Goal: Information Seeking & Learning: Learn about a topic

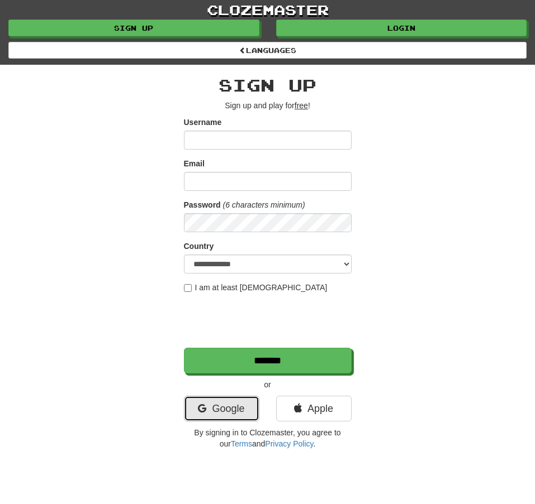
click at [208, 408] on link "Google" at bounding box center [221, 409] width 75 height 26
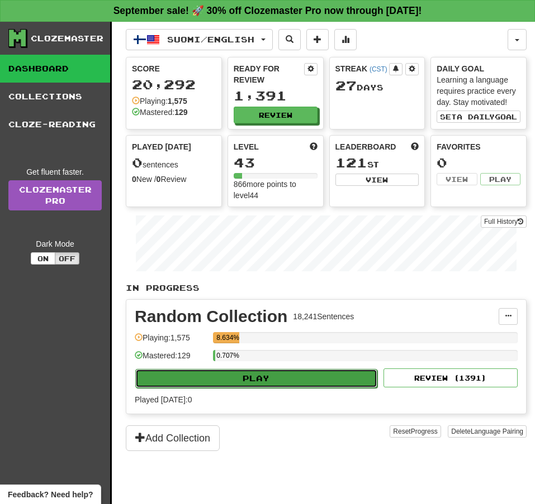
click at [317, 384] on button "Play" at bounding box center [256, 378] width 242 height 19
select select "**"
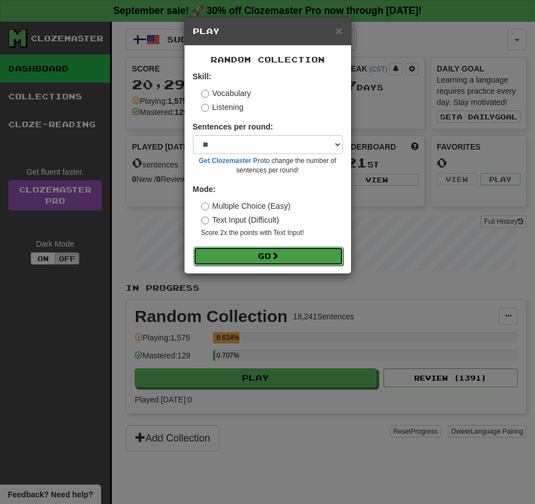
click at [266, 254] on button "Go" at bounding box center [268, 256] width 150 height 19
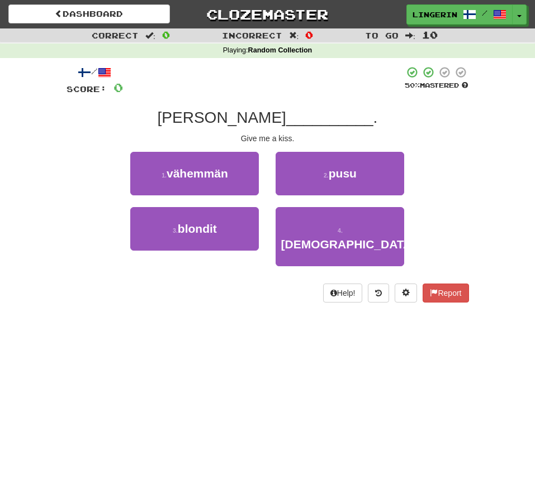
click at [436, 132] on div "/ Score: 0 50 % Mastered [PERSON_NAME] __________ . Give me a kiss. 1 . vähemmä…" at bounding box center [267, 184] width 402 height 237
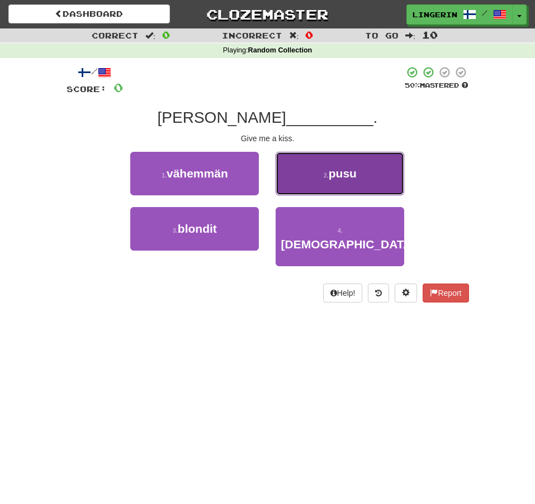
click at [354, 180] on span "pusu" at bounding box center [342, 173] width 28 height 13
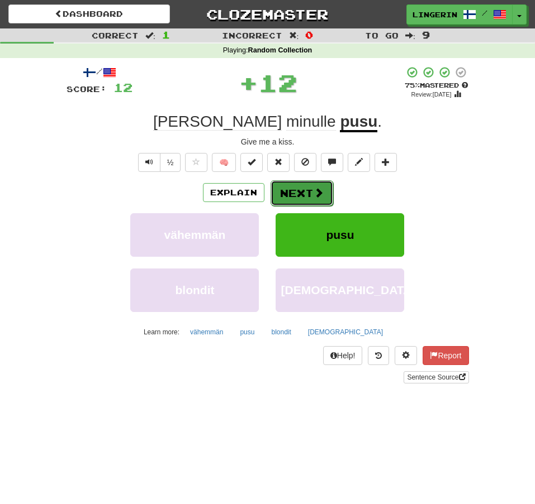
click at [304, 198] on button "Next" at bounding box center [301, 193] width 63 height 26
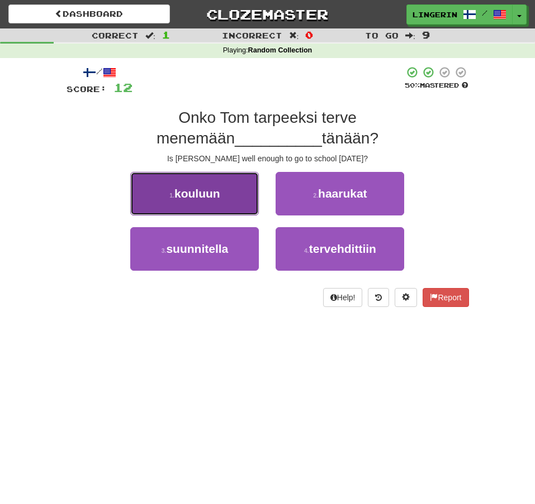
click at [199, 205] on button "1 . kouluun" at bounding box center [194, 194] width 128 height 44
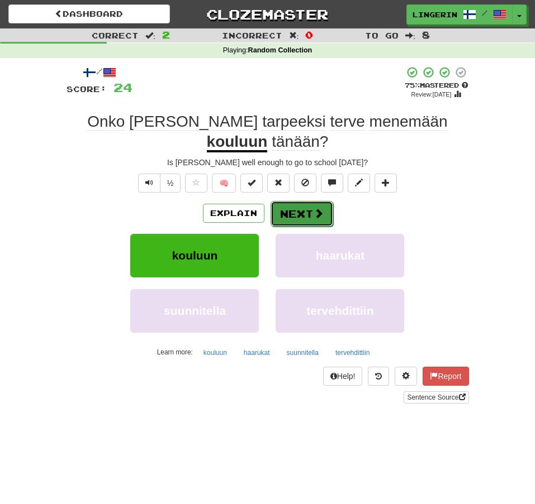
click at [319, 206] on button "Next" at bounding box center [301, 214] width 63 height 26
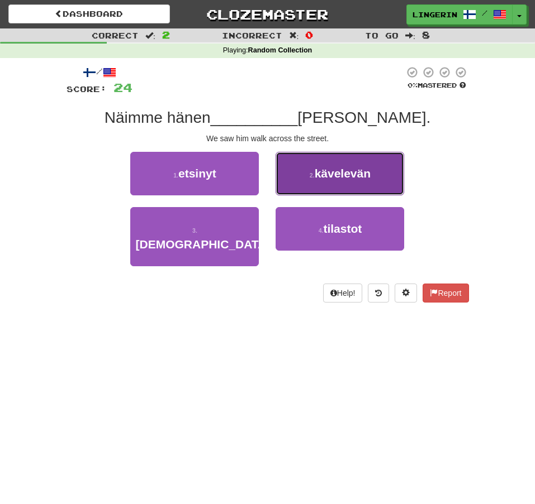
click at [372, 178] on button "2 . kävelevän" at bounding box center [339, 174] width 128 height 44
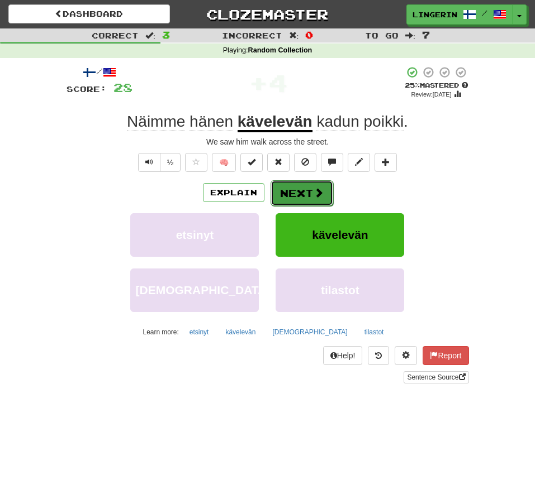
click at [320, 190] on span at bounding box center [318, 193] width 10 height 10
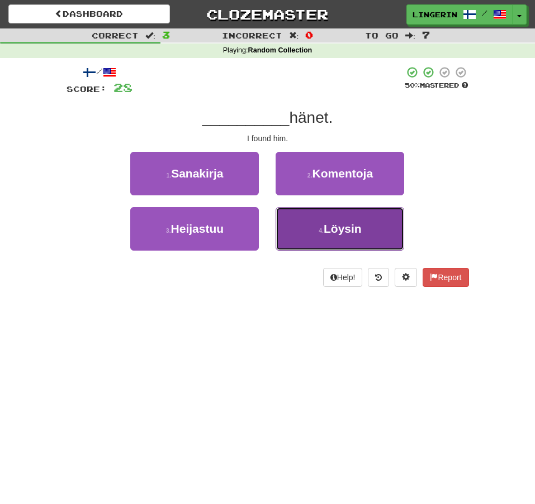
click at [361, 231] on span "Löysin" at bounding box center [342, 228] width 38 height 13
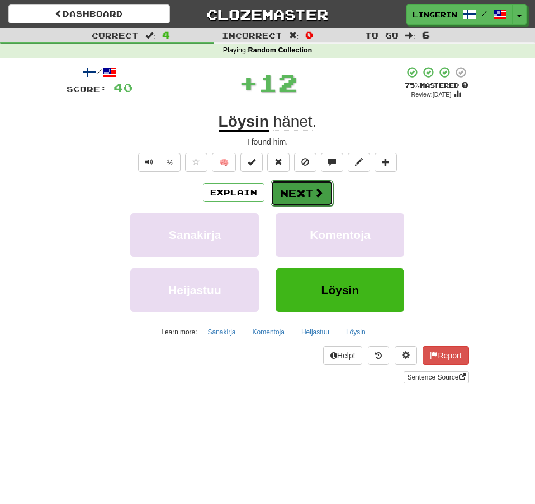
click at [319, 189] on span at bounding box center [318, 193] width 10 height 10
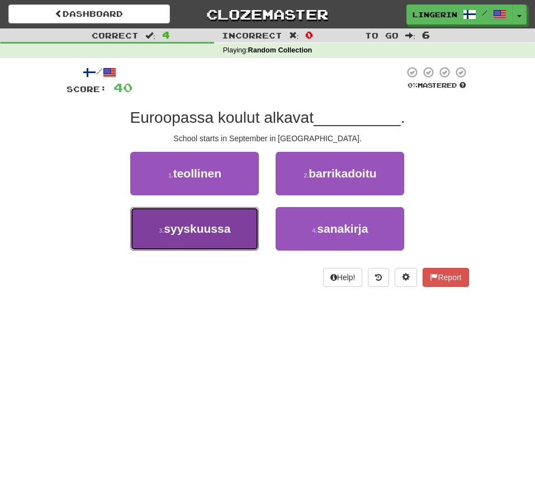
click at [225, 223] on span "syyskuussa" at bounding box center [197, 228] width 66 height 13
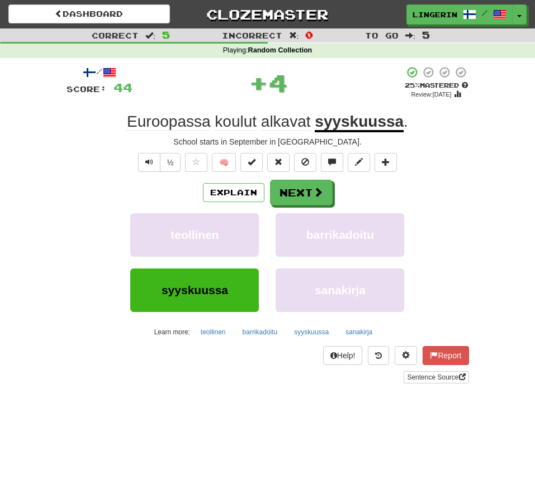
click at [466, 141] on div "School starts in September in [GEOGRAPHIC_DATA]." at bounding box center [267, 141] width 402 height 11
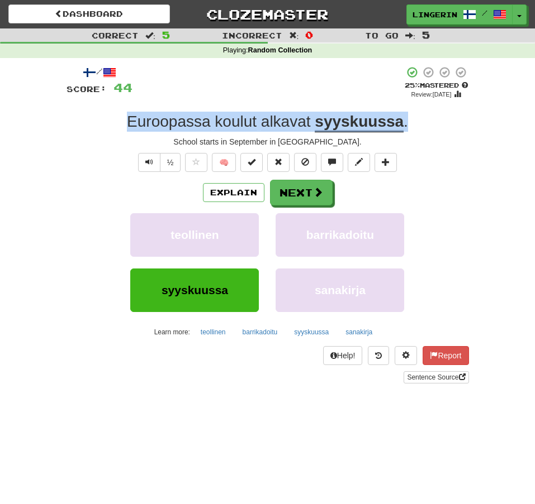
drag, startPoint x: 386, startPoint y: 128, endPoint x: 75, endPoint y: 117, distance: 311.4
click at [75, 117] on div "Euroopassa koulut alkavat syyskuussa ." at bounding box center [267, 122] width 402 height 20
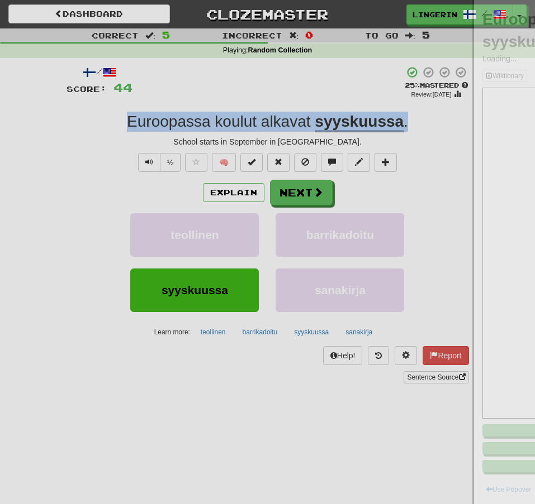
copy div "Euroopassa koulut alkavat syyskuussa ."
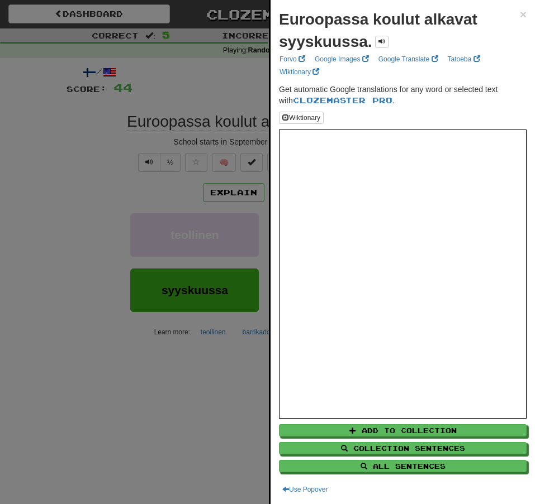
click at [56, 251] on div at bounding box center [267, 252] width 535 height 504
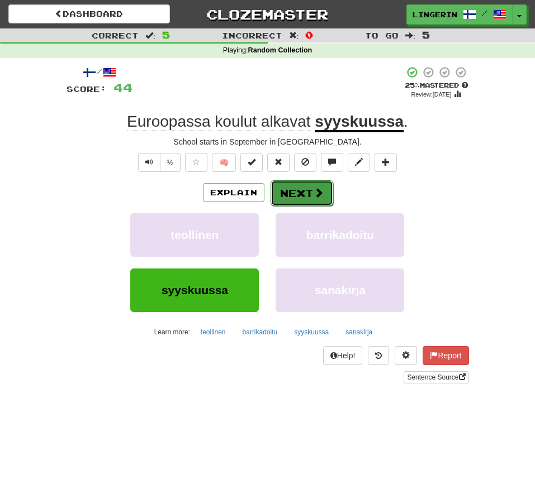
click at [293, 196] on button "Next" at bounding box center [301, 193] width 63 height 26
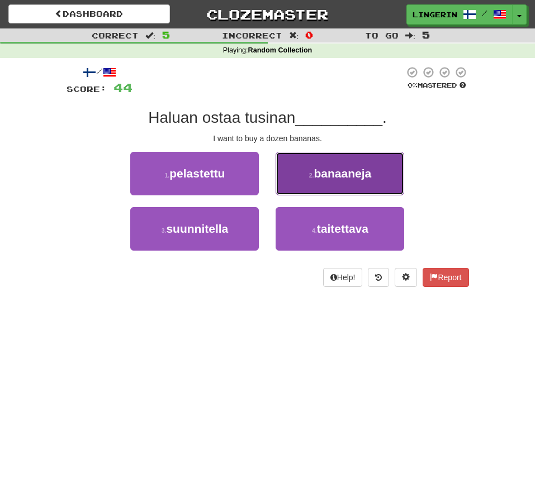
click at [317, 174] on span "banaaneja" at bounding box center [342, 173] width 58 height 13
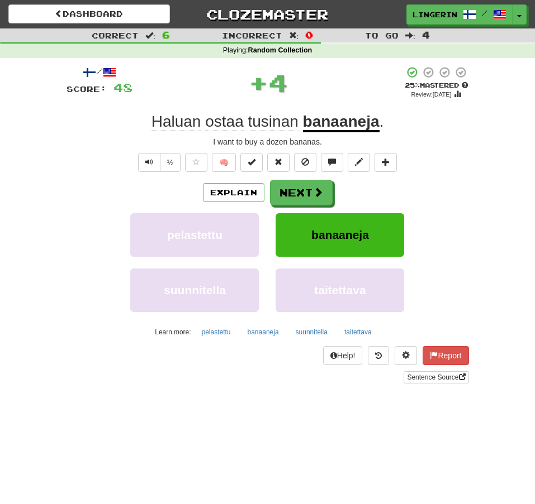
click at [426, 126] on div "Haluan ostaa tusinan banaaneja ." at bounding box center [267, 122] width 402 height 20
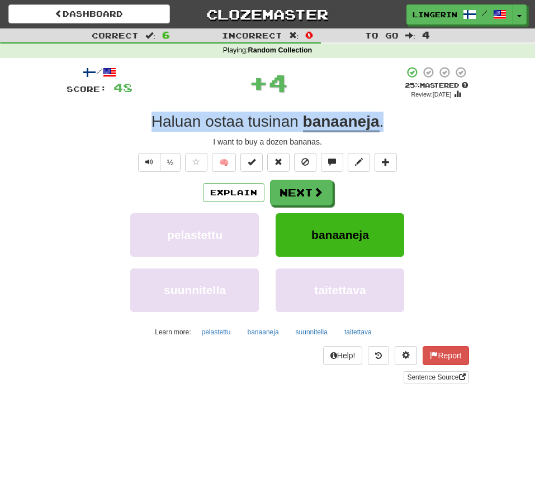
drag, startPoint x: 384, startPoint y: 121, endPoint x: 88, endPoint y: 119, distance: 295.5
click at [88, 119] on div "Haluan ostaa tusinan banaaneja ." at bounding box center [267, 122] width 402 height 20
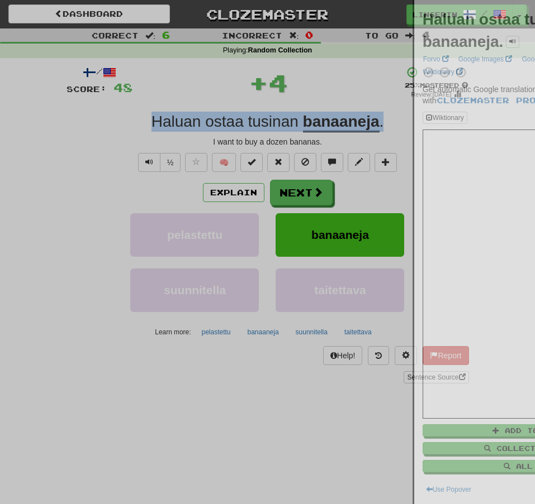
copy div "Haluan ostaa tusinan banaaneja ."
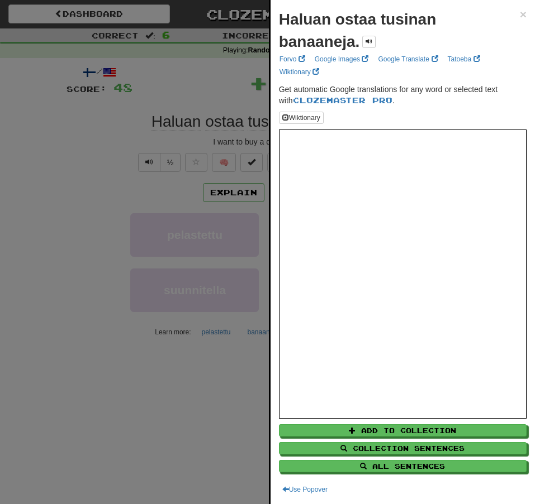
click at [61, 122] on div at bounding box center [267, 252] width 535 height 504
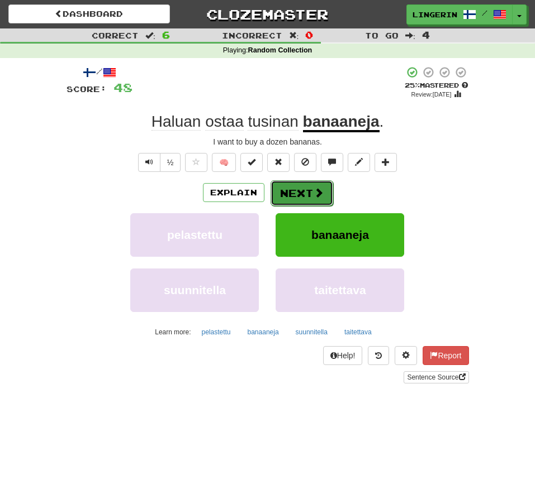
click at [296, 193] on button "Next" at bounding box center [301, 193] width 63 height 26
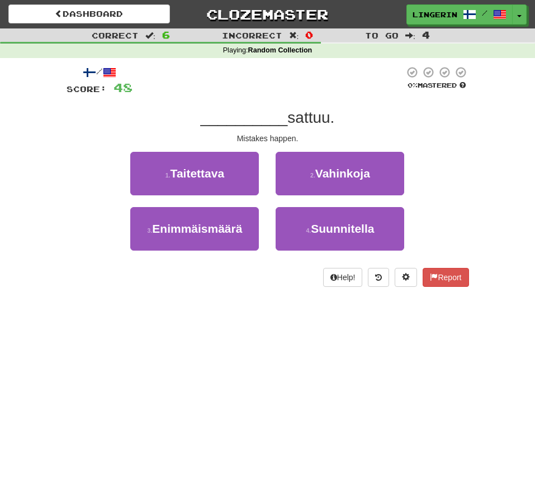
click at [407, 125] on div "__________ sattuu." at bounding box center [267, 118] width 402 height 20
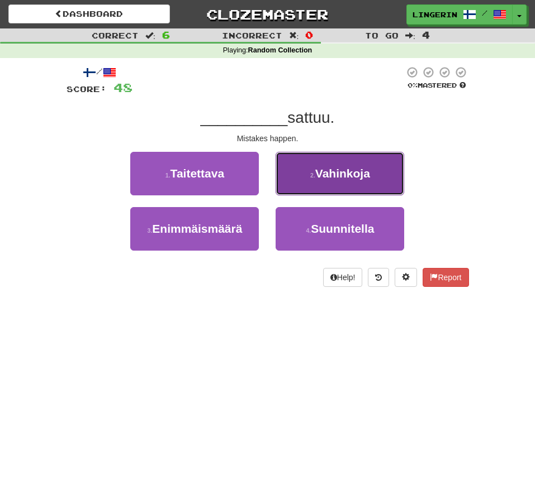
click at [367, 168] on span "Vahinkoja" at bounding box center [342, 173] width 55 height 13
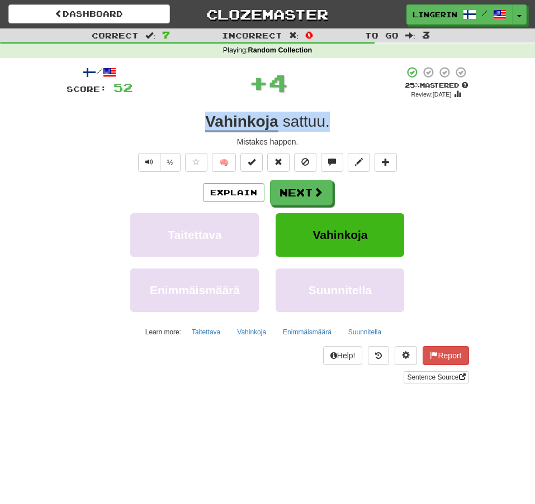
drag, startPoint x: 341, startPoint y: 128, endPoint x: 176, endPoint y: 126, distance: 165.4
click at [176, 126] on div "Vahinkoja sattuu ." at bounding box center [267, 122] width 402 height 20
copy div "Vahinkoja sattuu ."
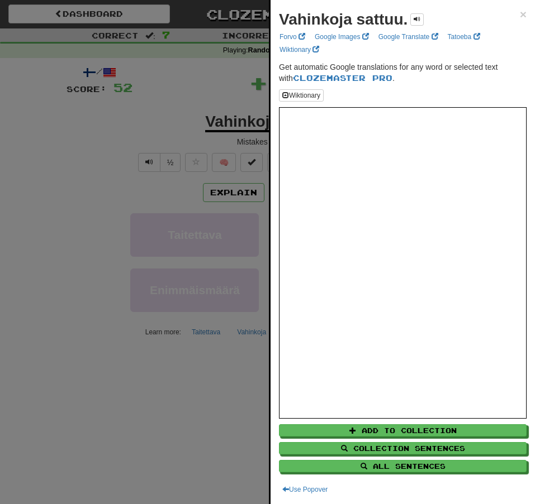
click at [65, 124] on div at bounding box center [267, 252] width 535 height 504
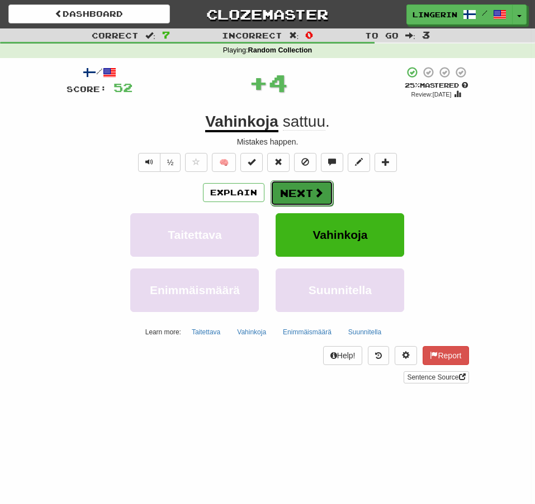
click at [292, 185] on button "Next" at bounding box center [301, 193] width 63 height 26
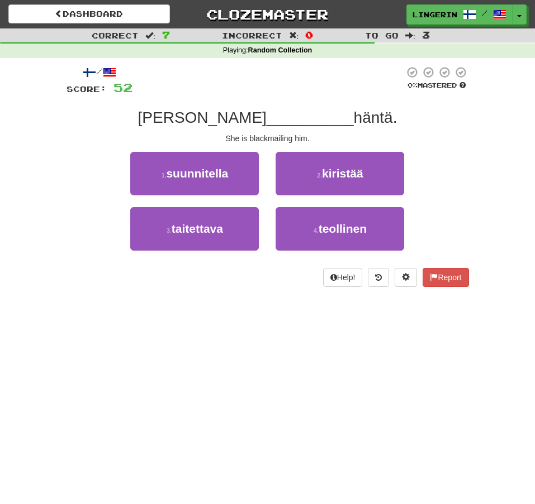
click at [428, 120] on div "Hän __________ häntä." at bounding box center [267, 118] width 402 height 20
click at [432, 163] on div "1 . suunnitella 2 . kiristää" at bounding box center [268, 179] width 436 height 55
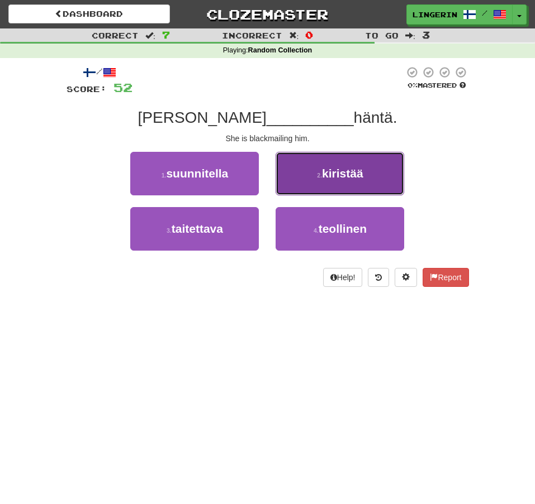
click at [376, 186] on button "2 . kiristää" at bounding box center [339, 174] width 128 height 44
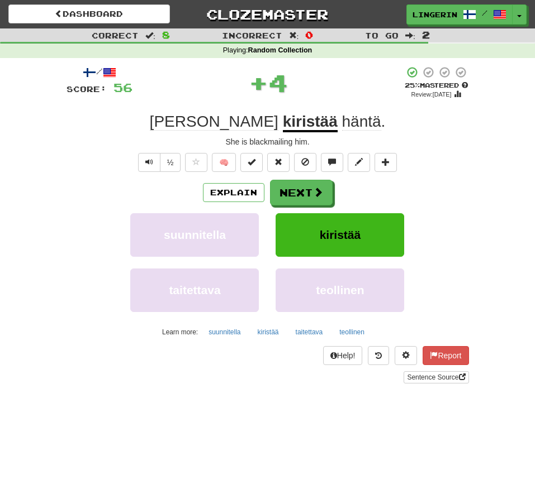
drag, startPoint x: 366, startPoint y: 124, endPoint x: 113, endPoint y: 120, distance: 252.5
click at [284, 124] on div "Hän kiristää häntä ." at bounding box center [267, 122] width 402 height 20
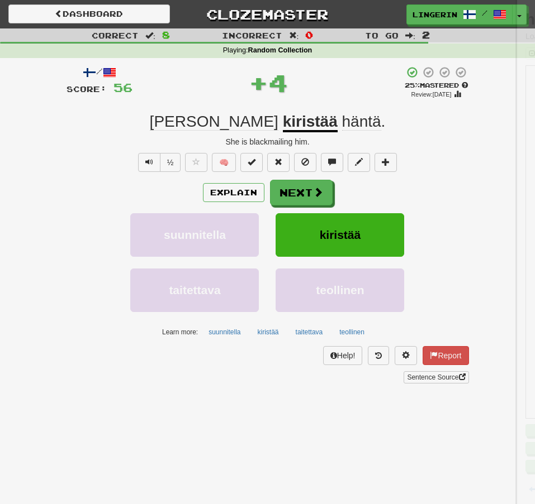
click at [108, 120] on div "Hän kiristää häntä ." at bounding box center [267, 122] width 402 height 20
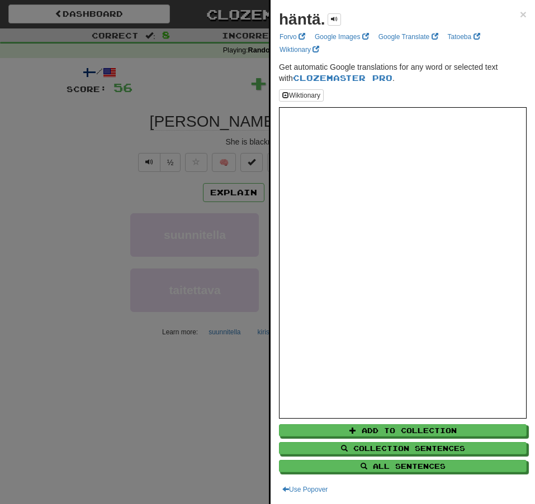
click at [189, 120] on div at bounding box center [267, 252] width 535 height 504
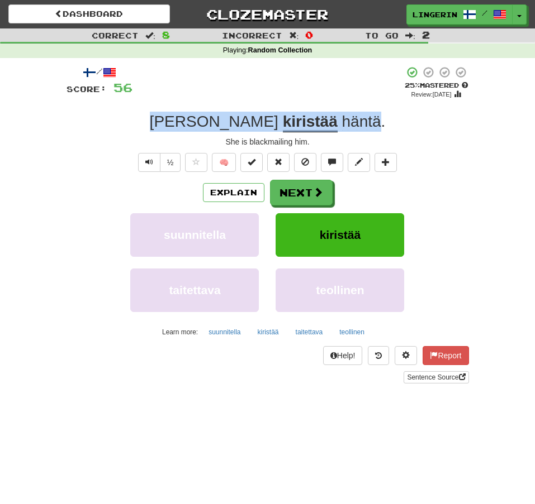
drag, startPoint x: 327, startPoint y: 121, endPoint x: 201, endPoint y: 121, distance: 126.3
click at [201, 121] on div "Hän kiristää häntä ." at bounding box center [267, 122] width 402 height 20
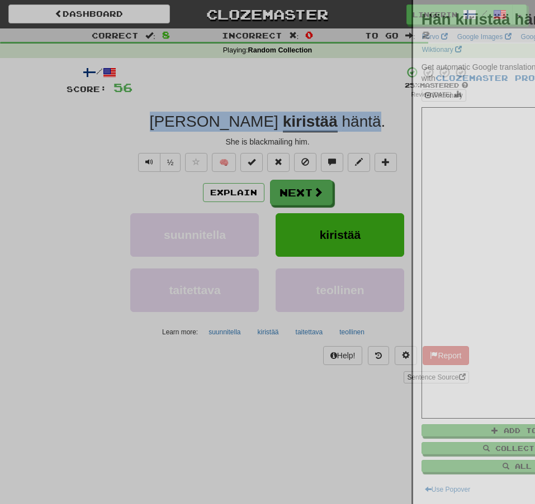
copy div "Hän kiristää häntä"
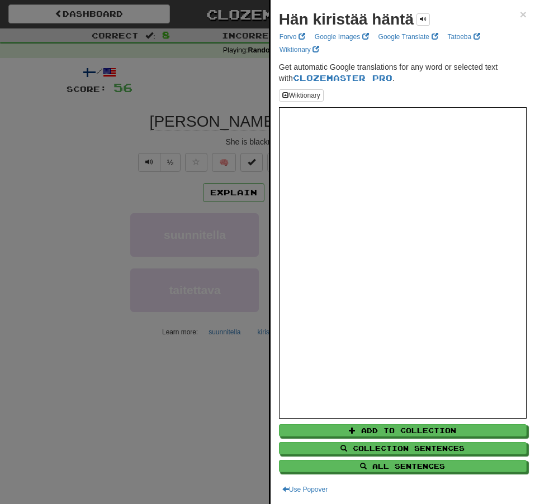
drag, startPoint x: 109, startPoint y: 118, endPoint x: 110, endPoint y: 112, distance: 6.8
click at [108, 118] on div at bounding box center [267, 252] width 535 height 504
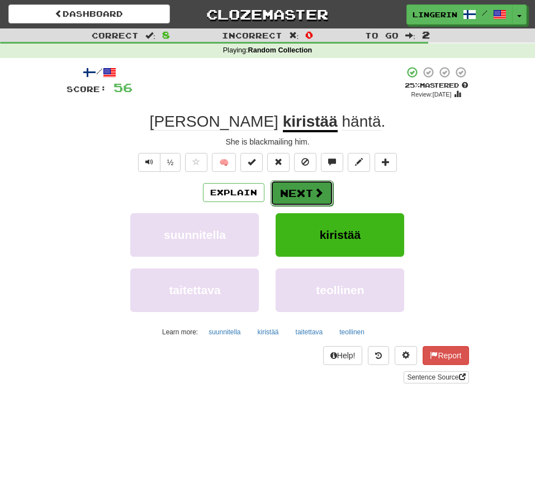
click at [295, 192] on button "Next" at bounding box center [301, 193] width 63 height 26
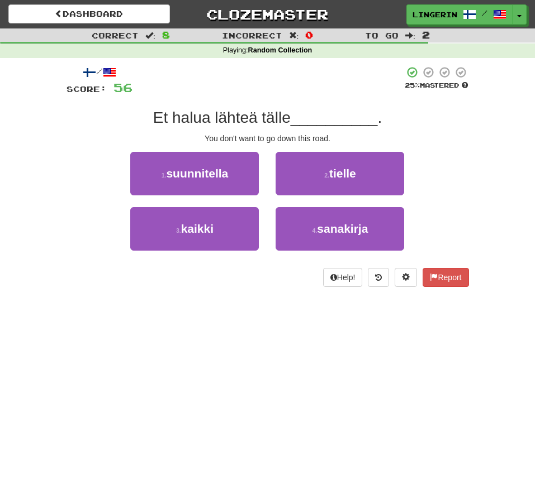
click at [469, 130] on div "/ Score: 56 25 % Mastered Et halua lähteä tälle __________ . You don't want to …" at bounding box center [267, 180] width 419 height 245
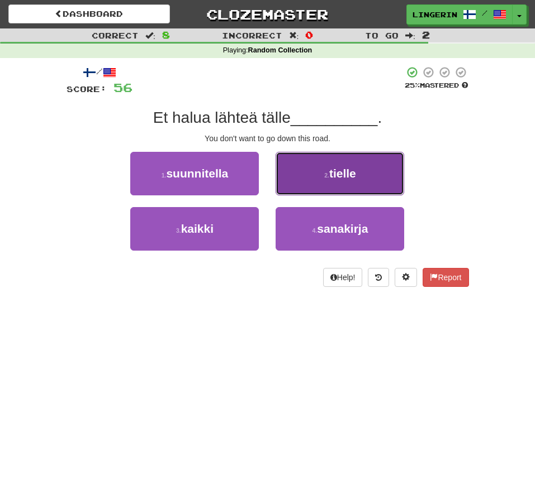
click at [327, 161] on button "2 . tielle" at bounding box center [339, 174] width 128 height 44
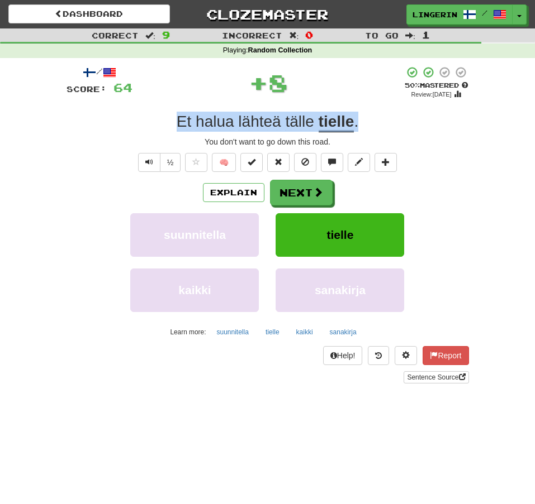
drag, startPoint x: 382, startPoint y: 122, endPoint x: 125, endPoint y: 122, distance: 257.0
click at [125, 122] on div "Et halua lähteä tälle tielle ." at bounding box center [267, 122] width 402 height 20
copy div "Et halua lähteä tälle tielle ."
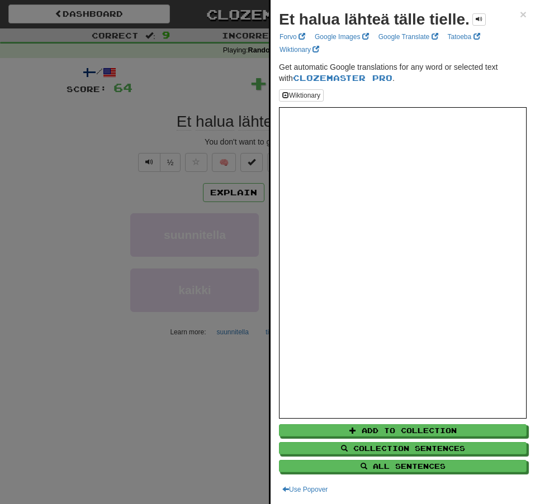
click at [64, 123] on div at bounding box center [267, 252] width 535 height 504
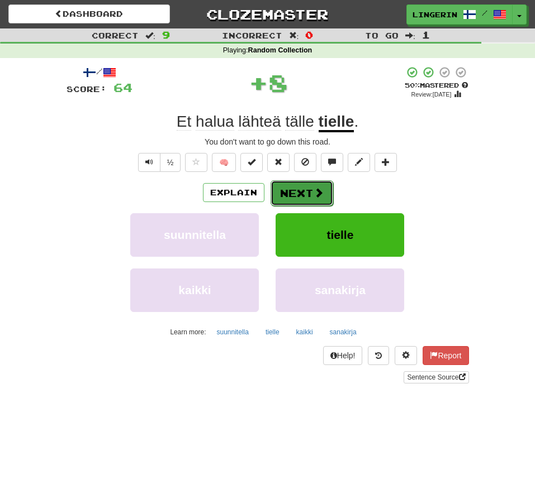
click at [306, 204] on button "Next" at bounding box center [301, 193] width 63 height 26
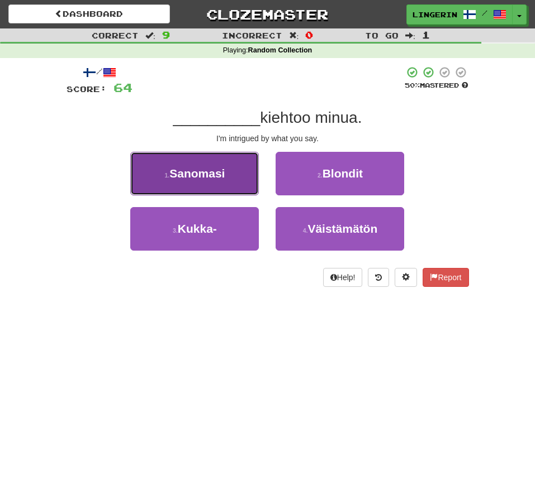
click at [208, 171] on span "Sanomasi" at bounding box center [196, 173] width 55 height 13
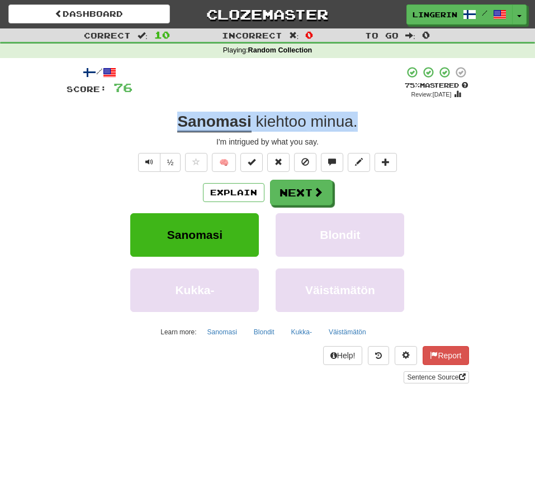
drag, startPoint x: 354, startPoint y: 128, endPoint x: 147, endPoint y: 122, distance: 206.2
click at [148, 122] on div "Sanomasi kiehtoo minua ." at bounding box center [267, 122] width 402 height 20
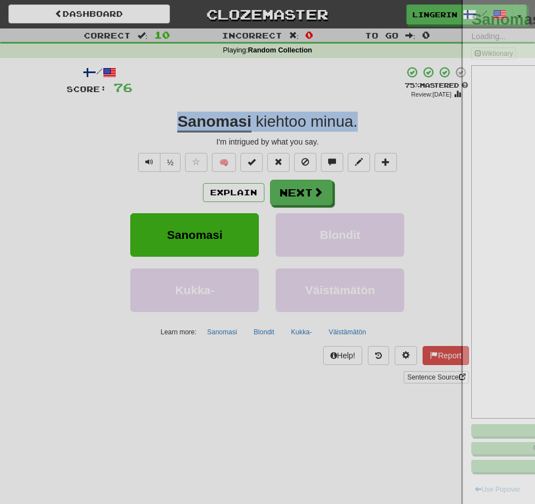
copy div "Sanomasi kiehtoo minua ."
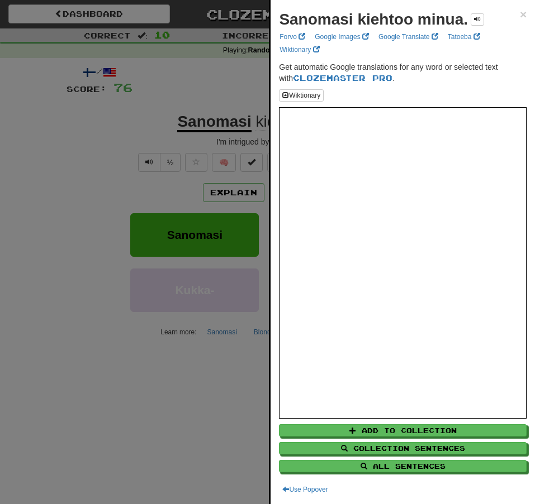
drag, startPoint x: 58, startPoint y: 116, endPoint x: 64, endPoint y: 106, distance: 12.6
click at [57, 116] on div at bounding box center [267, 252] width 535 height 504
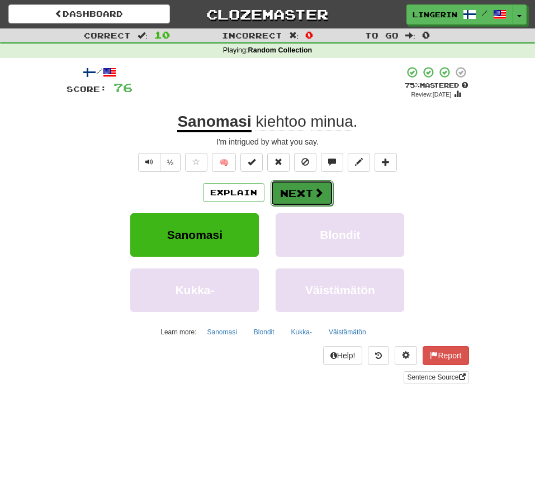
click at [311, 196] on button "Next" at bounding box center [301, 193] width 63 height 26
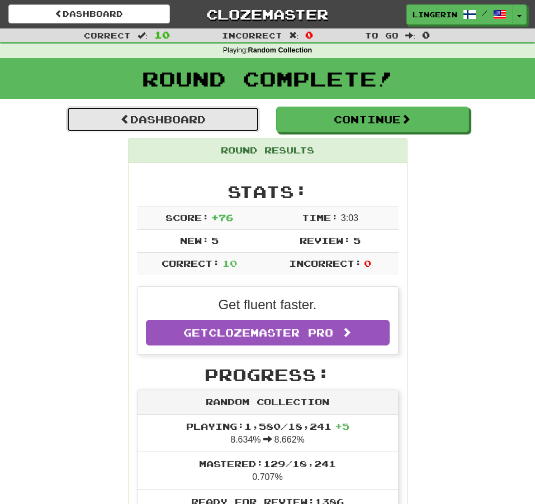
click at [182, 118] on link "Dashboard" at bounding box center [162, 120] width 193 height 26
